Goal: Navigation & Orientation: Find specific page/section

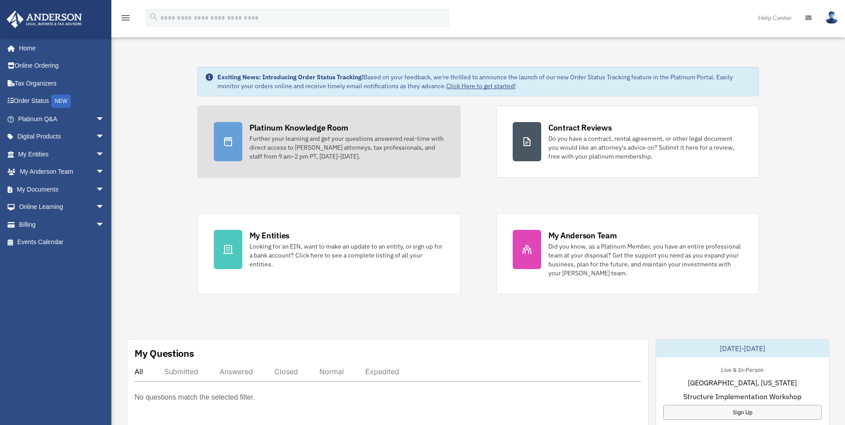
click at [277, 132] on div "Platinum Knowledge Room" at bounding box center [298, 127] width 99 height 11
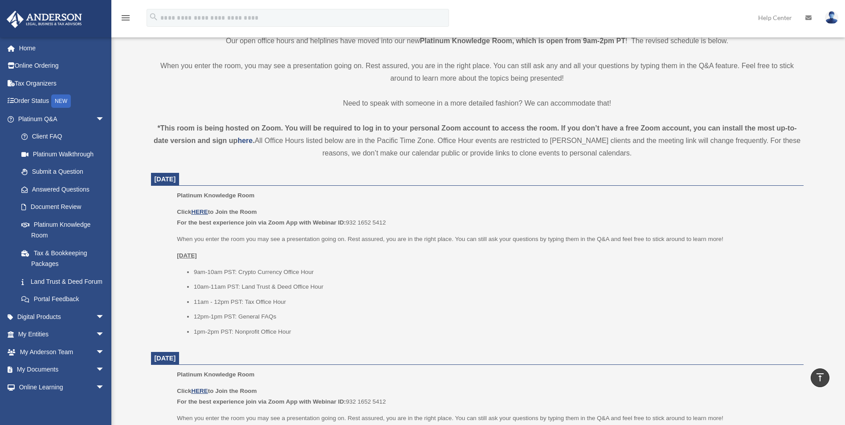
scroll to position [267, 0]
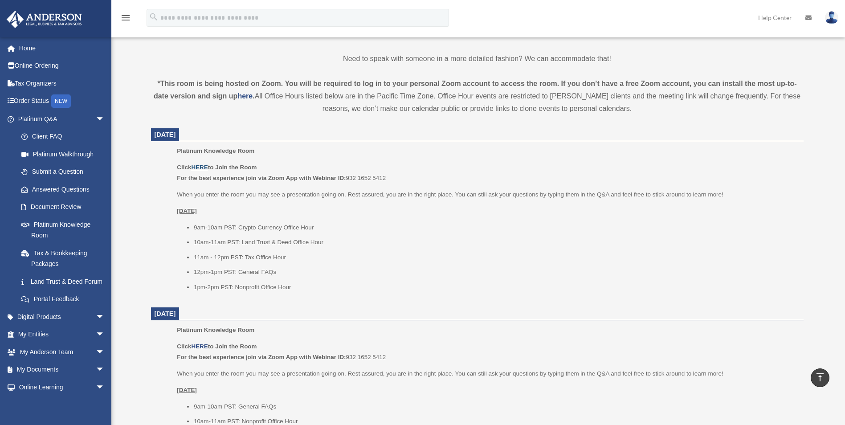
click at [202, 167] on u "HERE" at bounding box center [199, 167] width 16 height 7
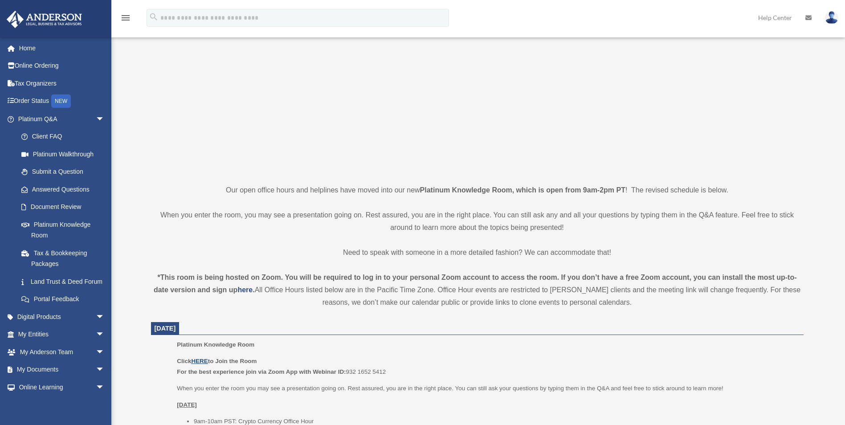
scroll to position [89, 0]
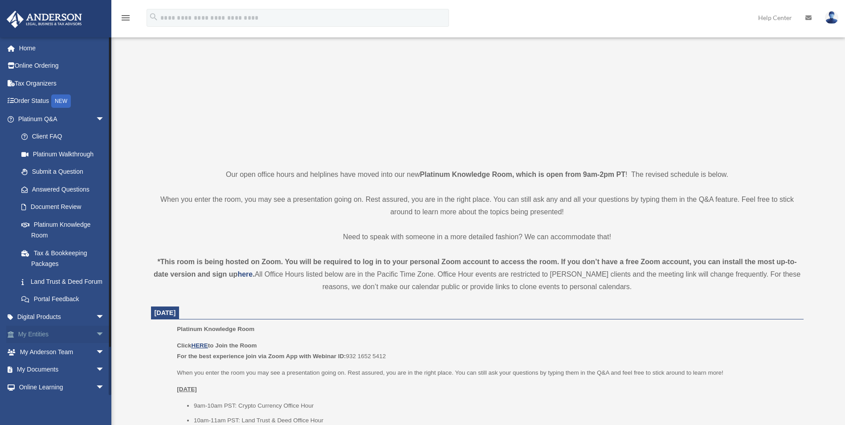
click at [27, 343] on link "My Entities arrow_drop_down" at bounding box center [62, 335] width 112 height 18
